Goal: Task Accomplishment & Management: Manage account settings

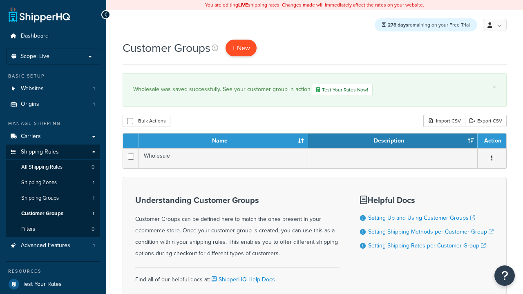
click at [242, 48] on span "+ New" at bounding box center [241, 47] width 18 height 9
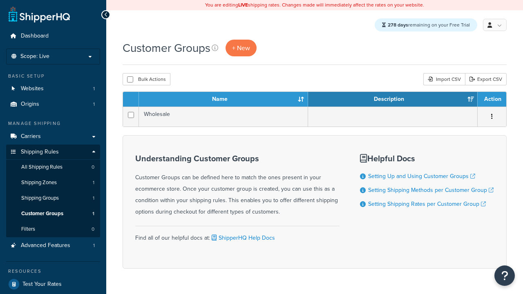
click at [224, 100] on th "Name" at bounding box center [223, 99] width 169 height 15
click at [393, 100] on th "Description" at bounding box center [393, 99] width 170 height 15
click at [492, 100] on th "Action" at bounding box center [492, 99] width 29 height 15
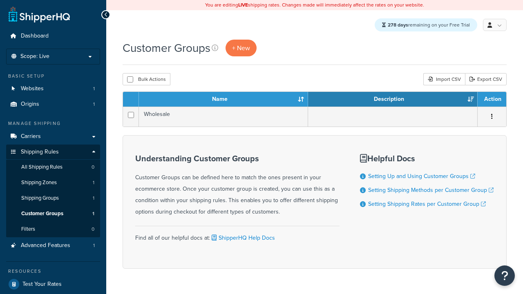
click at [492, 100] on th "Action" at bounding box center [492, 99] width 29 height 15
click at [215, 48] on icon at bounding box center [215, 48] width 7 height 7
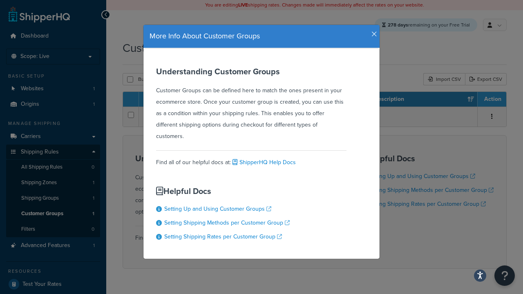
click at [372, 31] on icon "button" at bounding box center [375, 34] width 6 height 7
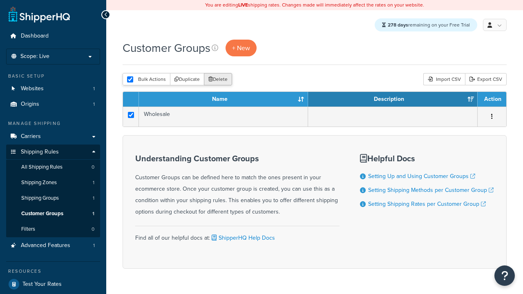
click at [217, 80] on button "Delete" at bounding box center [218, 79] width 28 height 12
